Goal: Navigation & Orientation: Go to known website

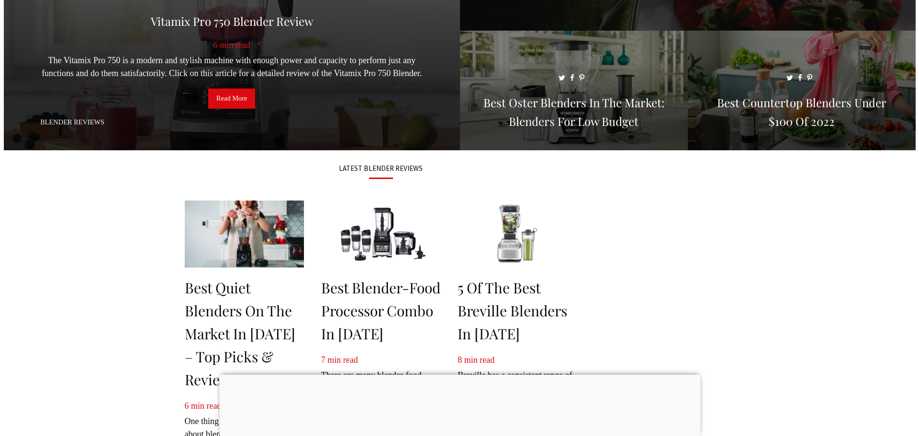
scroll to position [239, 0]
